Goal: Information Seeking & Learning: Learn about a topic

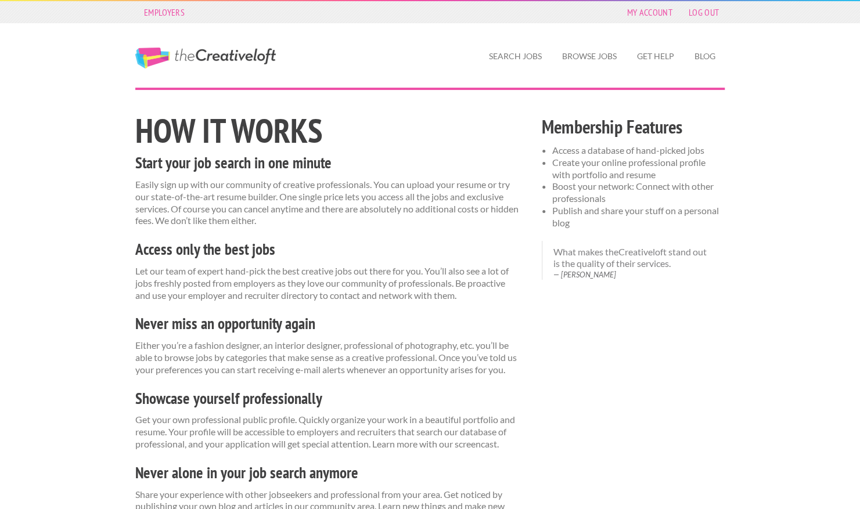
click at [730, 14] on div "Employers My Account Log Out" at bounding box center [430, 12] width 610 height 22
click at [516, 63] on link "Search Jobs" at bounding box center [515, 56] width 71 height 27
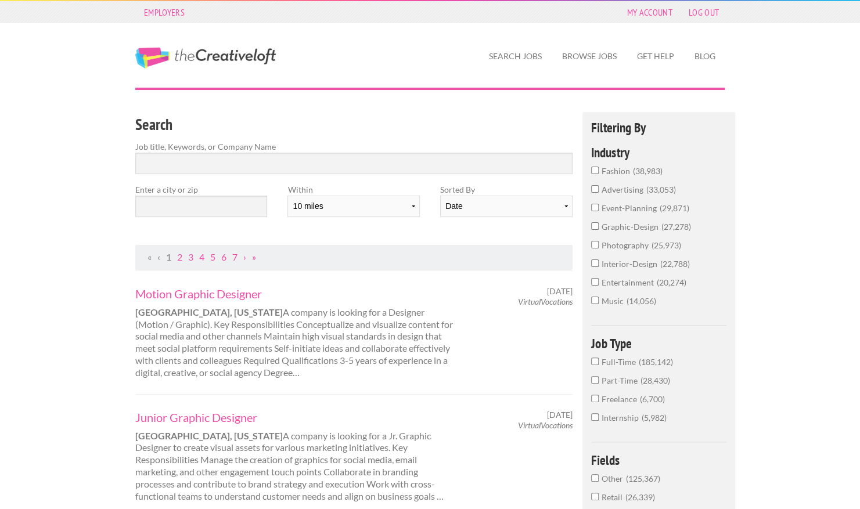
click at [608, 366] on span "Full-Time" at bounding box center [620, 362] width 37 height 10
click at [599, 365] on input "Full-Time 185,142" at bounding box center [595, 362] width 8 height 8
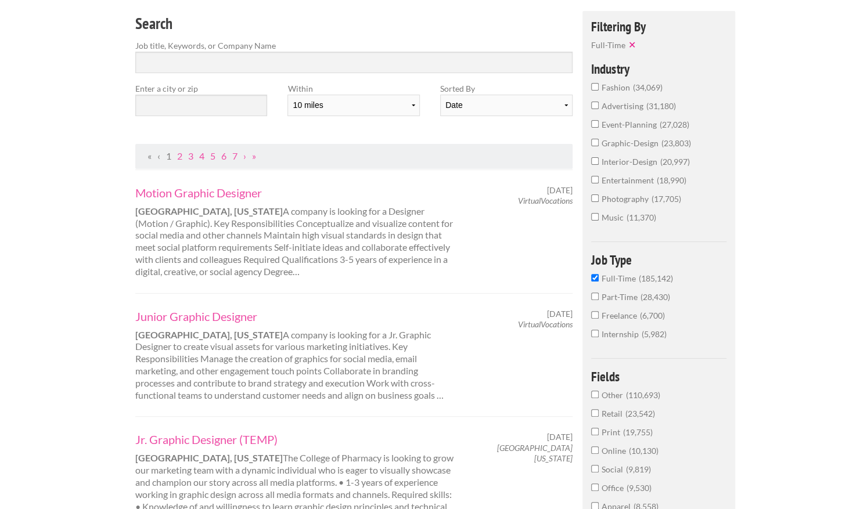
scroll to position [96, 0]
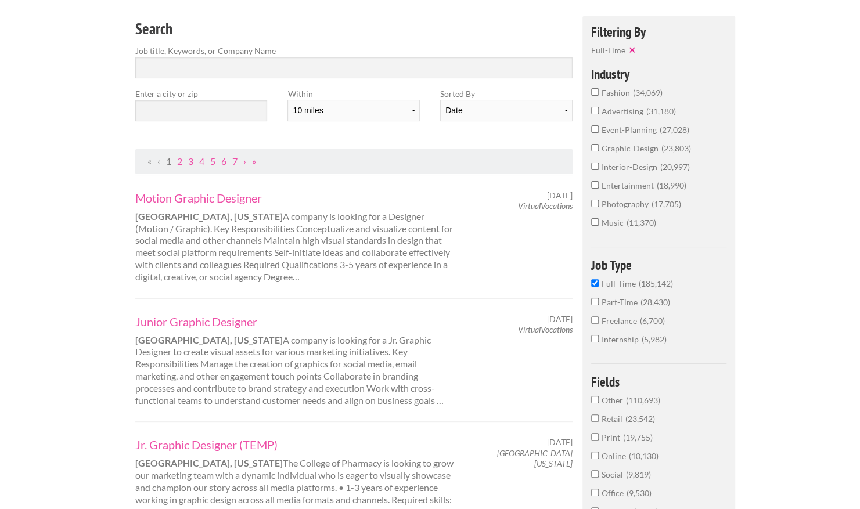
click at [631, 132] on span "event-planning" at bounding box center [631, 130] width 58 height 10
click at [599, 132] on input "event-planning 27,028" at bounding box center [595, 129] width 8 height 8
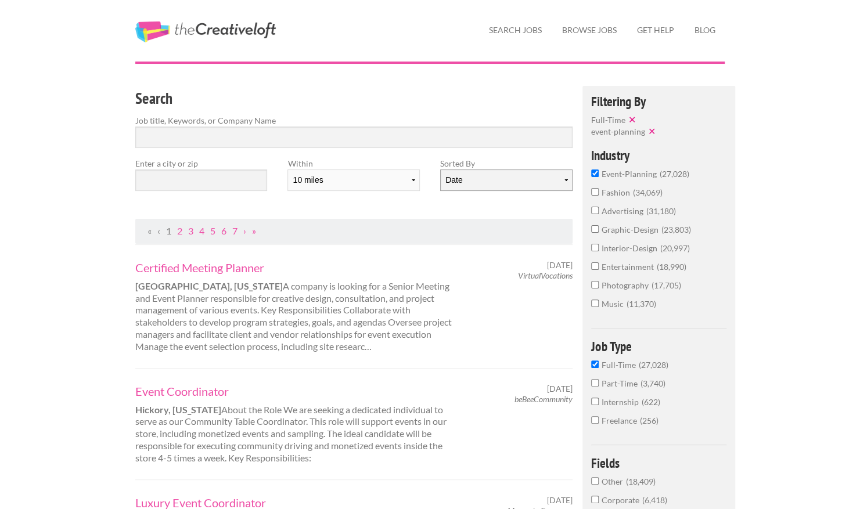
scroll to position [16, 0]
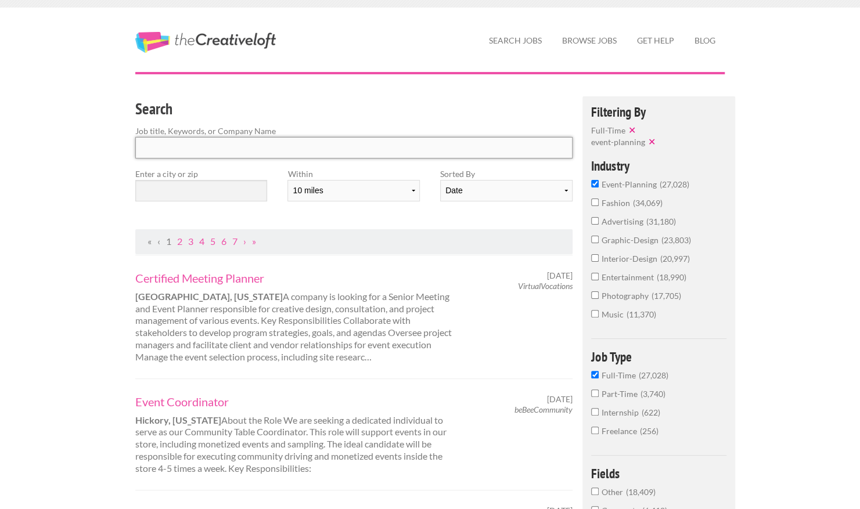
click at [216, 156] on input "Search" at bounding box center [353, 147] width 437 height 21
click at [455, 101] on h3 "Search" at bounding box center [353, 109] width 437 height 22
click at [239, 195] on input "text" at bounding box center [201, 190] width 132 height 21
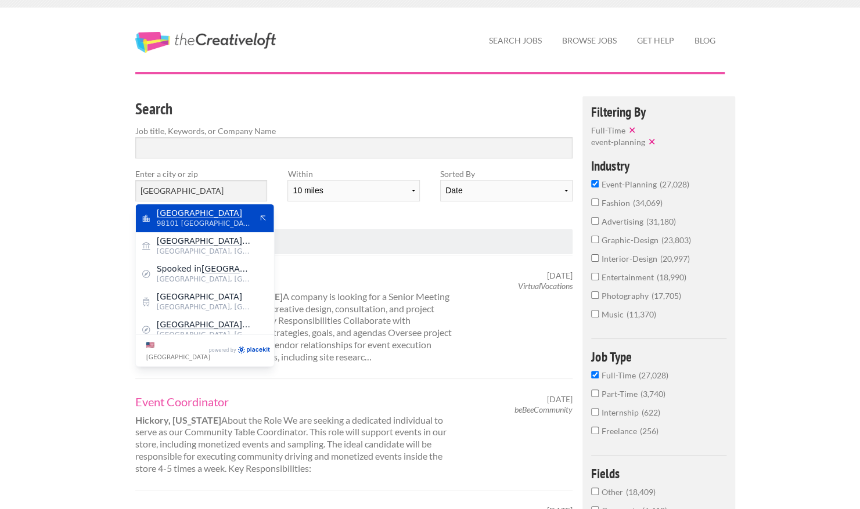
click at [213, 211] on span "Seattle" at bounding box center [204, 213] width 95 height 10
type input "Seattle"
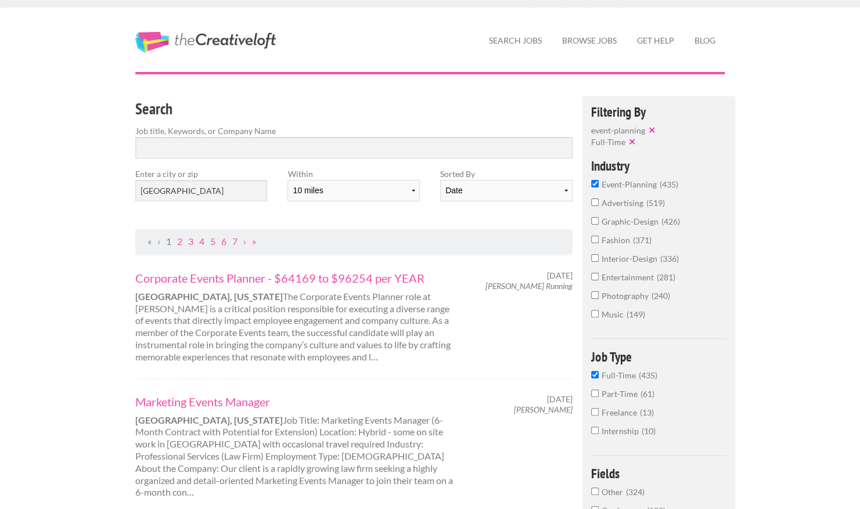
click at [425, 224] on div "Search Job title, Keywords, or Company Name Enter a city or zip Seattle Within …" at bounding box center [354, 162] width 458 height 133
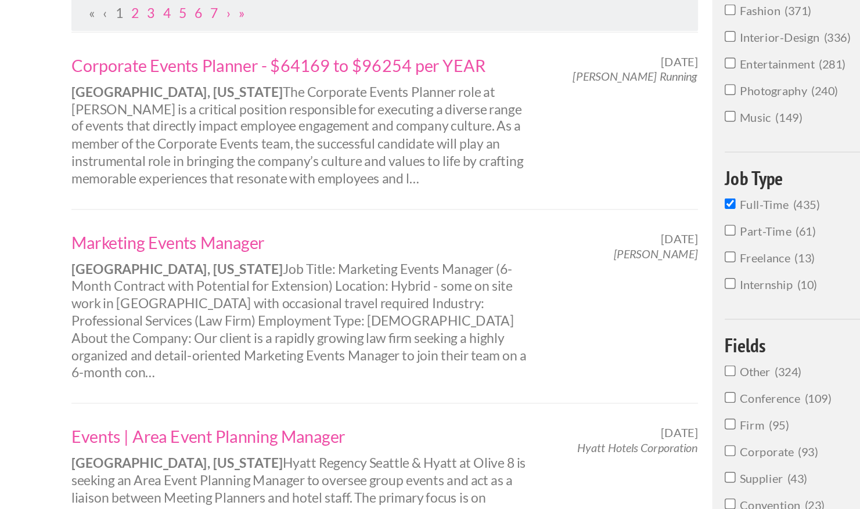
scroll to position [167, 0]
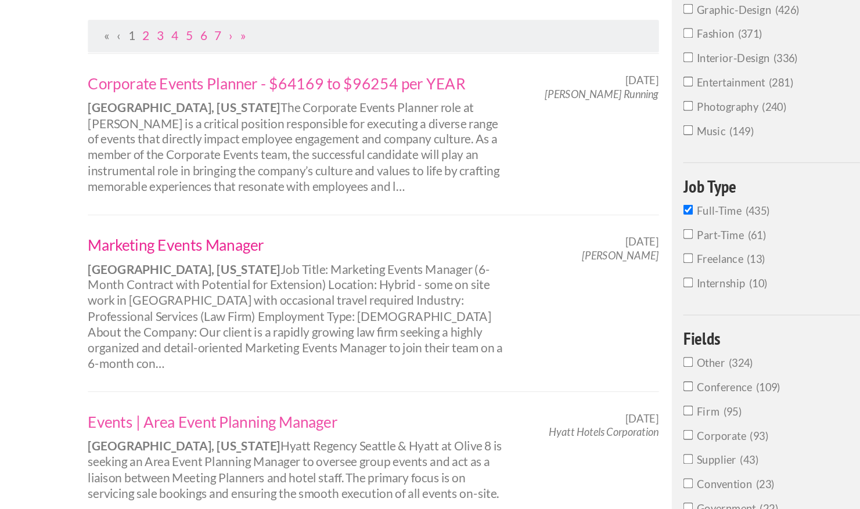
click at [246, 251] on link "Marketing Events Manager" at bounding box center [296, 250] width 323 height 15
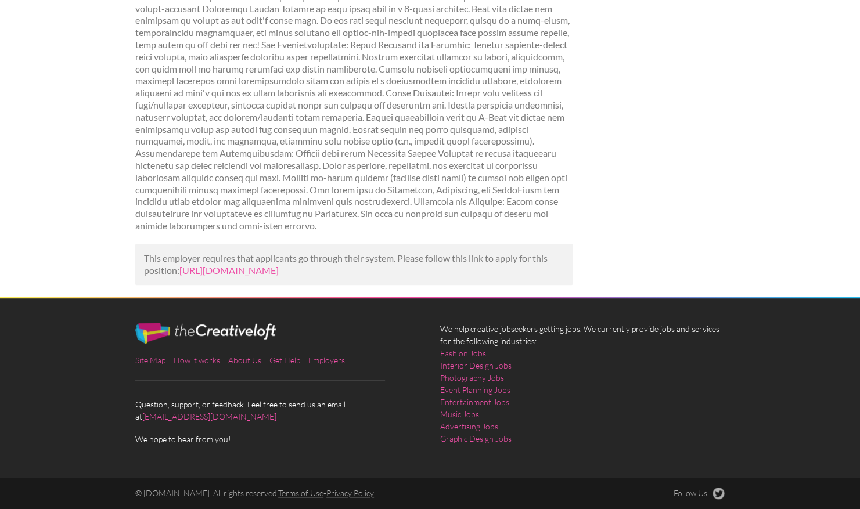
scroll to position [73, 0]
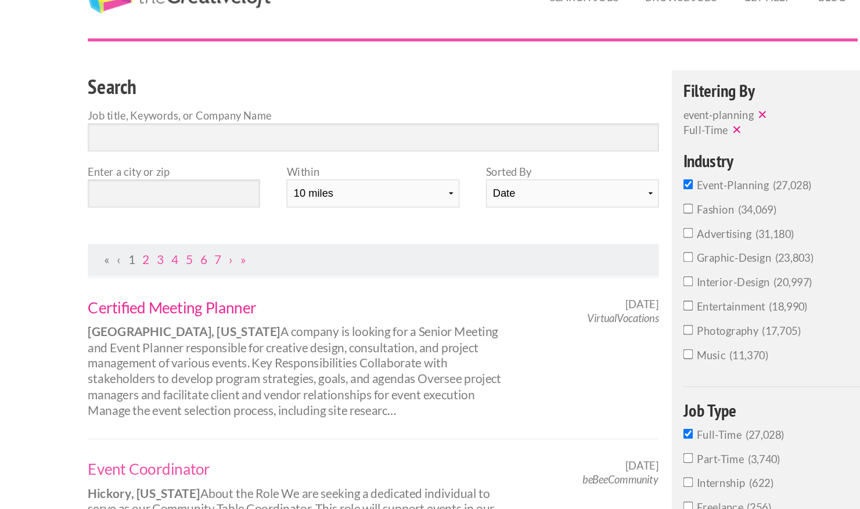
scroll to position [58, 0]
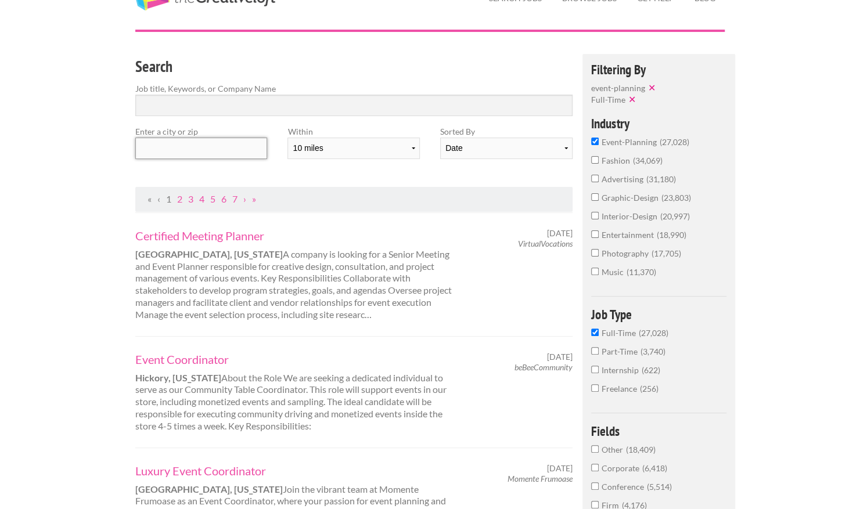
click at [200, 157] on input "text" at bounding box center [201, 148] width 132 height 21
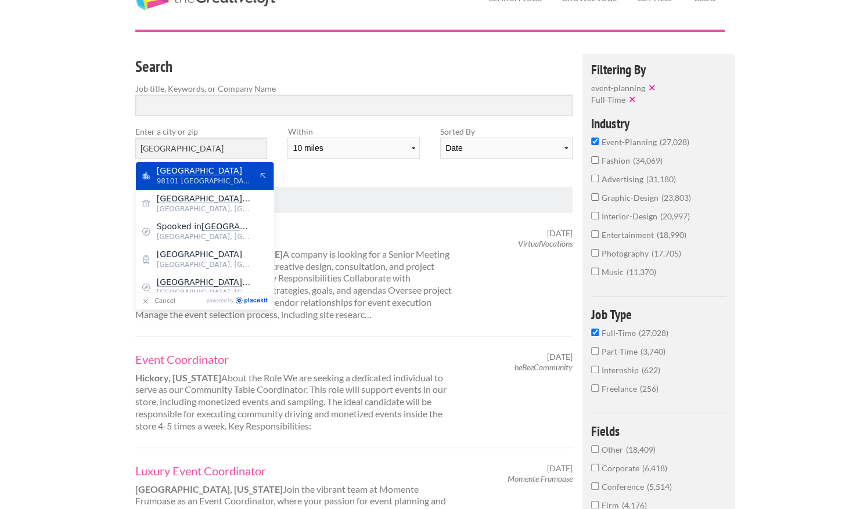
click at [196, 168] on span "Seattle" at bounding box center [204, 170] width 95 height 10
type input "Seattle"
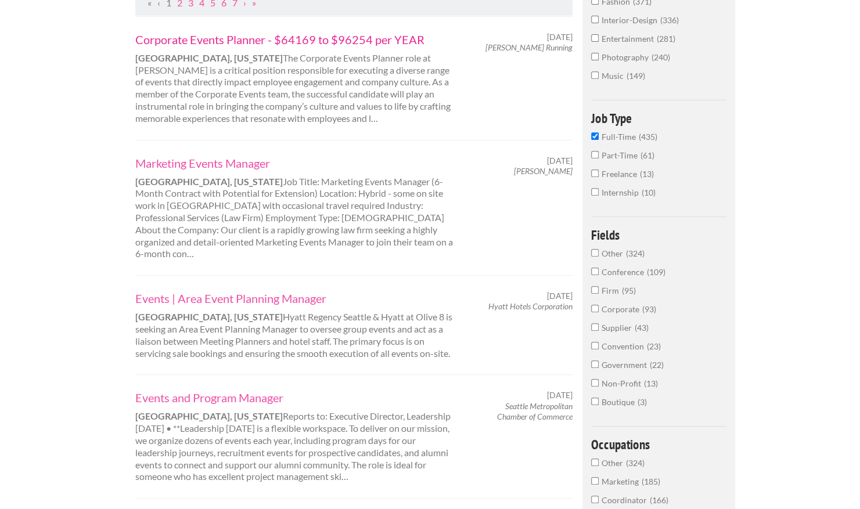
scroll to position [365, 0]
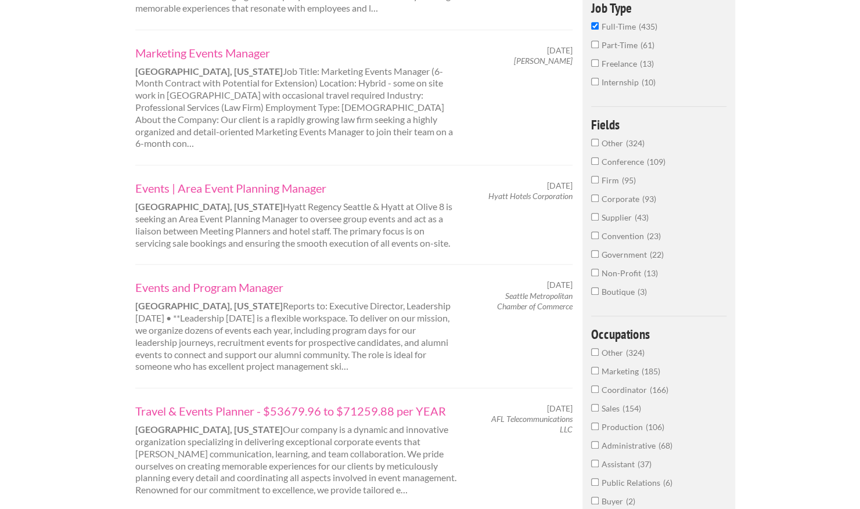
click at [271, 181] on link "Events | Area Event Planning Manager" at bounding box center [296, 188] width 323 height 15
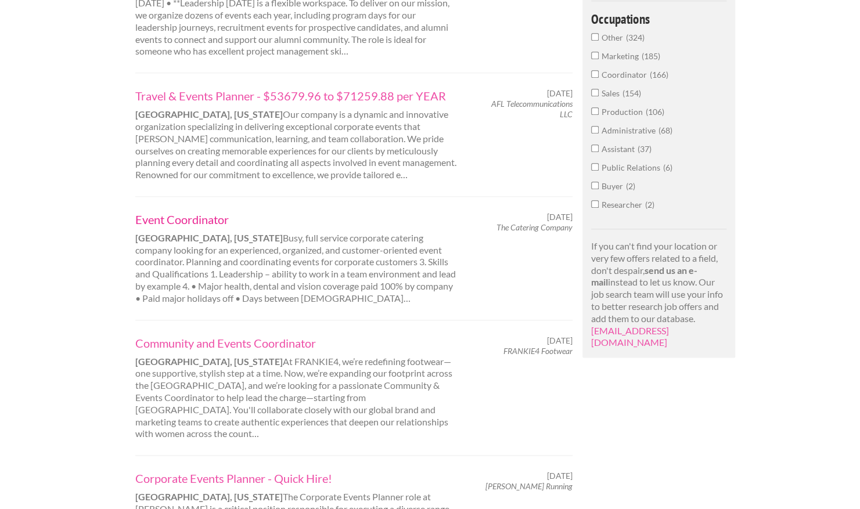
scroll to position [683, 0]
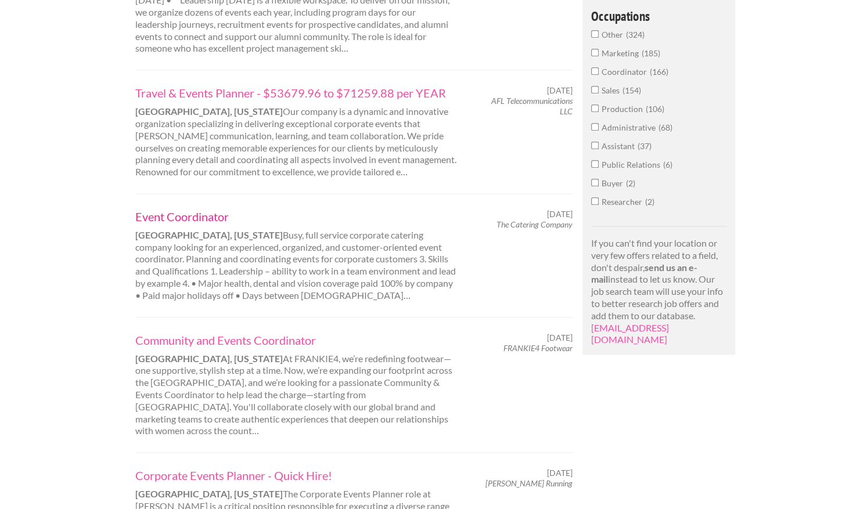
click at [210, 210] on link "Event Coordinator" at bounding box center [296, 216] width 323 height 15
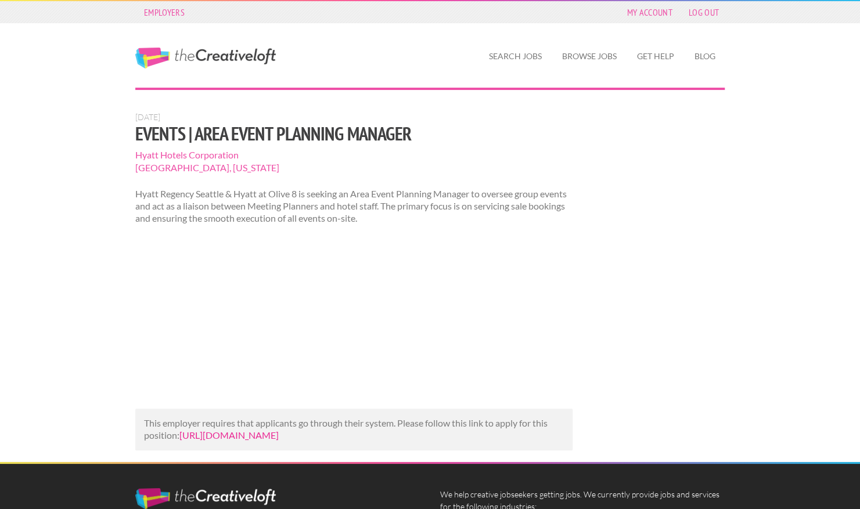
click at [279, 441] on link "[URL][DOMAIN_NAME]" at bounding box center [228, 435] width 99 height 11
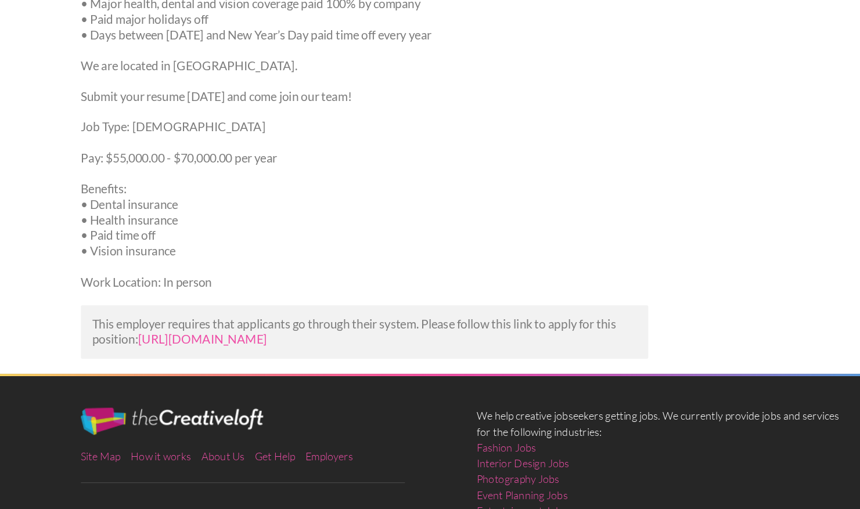
scroll to position [354, 0]
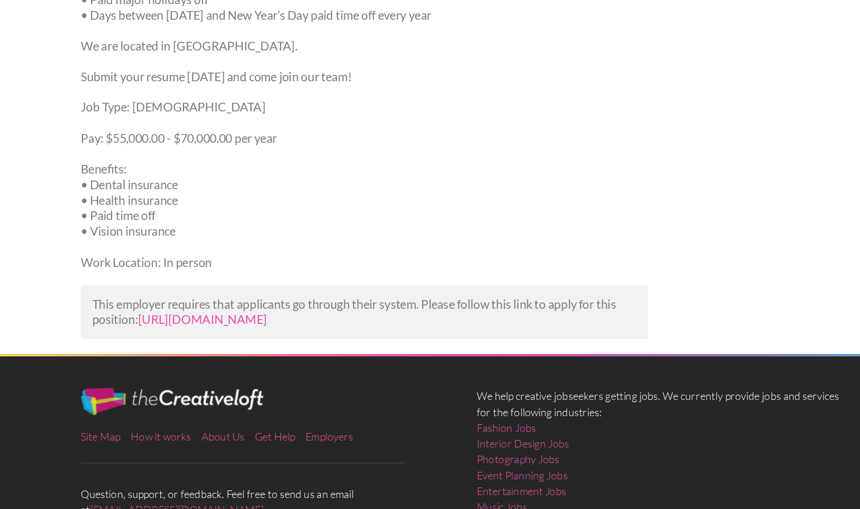
click at [675, 391] on hr at bounding box center [430, 391] width 860 height 2
click at [279, 358] on link "[URL][DOMAIN_NAME]" at bounding box center [228, 362] width 99 height 11
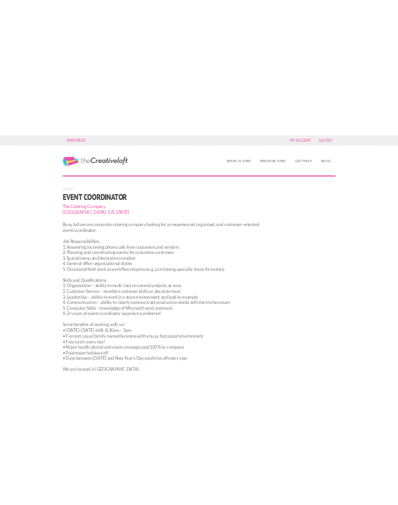
scroll to position [471, 0]
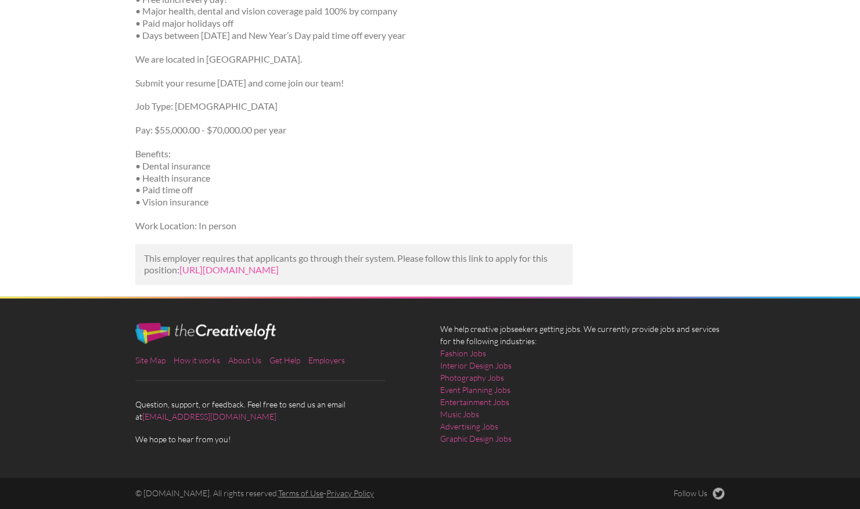
drag, startPoint x: 516, startPoint y: 283, endPoint x: 178, endPoint y: 249, distance: 339.7
click at [178, 249] on div "This employer requires that applicants go through their system. Please follow t…" at bounding box center [353, 265] width 437 height 42
copy p "[URL][DOMAIN_NAME]"
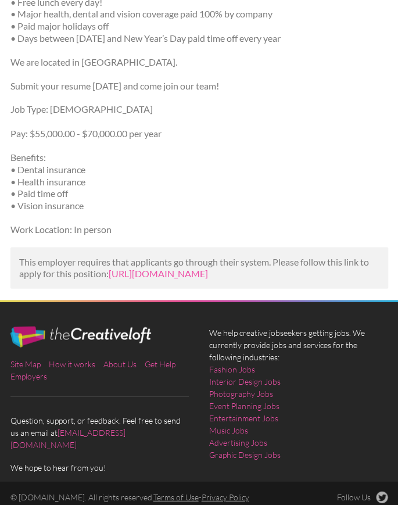
click at [153, 233] on p "Work Location: In person" at bounding box center [198, 229] width 377 height 12
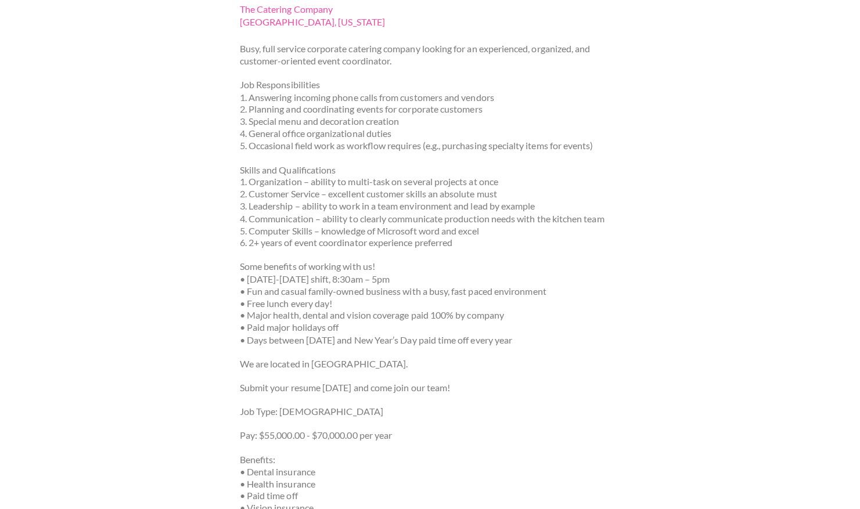
scroll to position [0, 0]
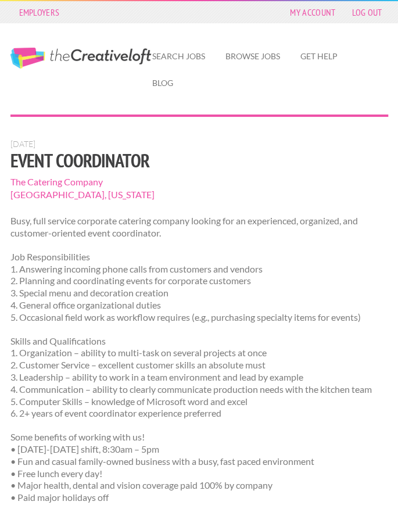
click at [190, 125] on div at bounding box center [199, 126] width 398 height 24
